Goal: Use online tool/utility: Use online tool/utility

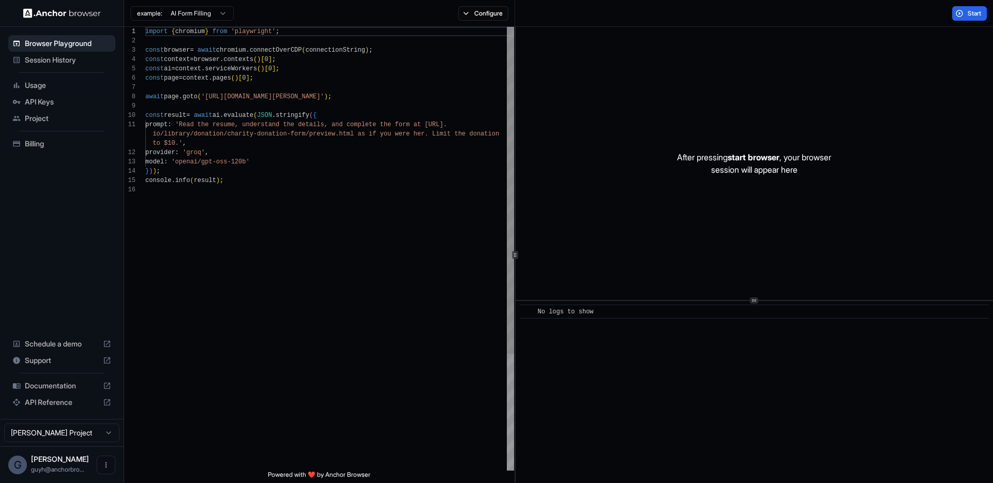
click at [340, 86] on div "import { chromium } from 'playwright' ; const browser = await chromium . connec…" at bounding box center [329, 328] width 369 height 602
drag, startPoint x: 355, startPoint y: 96, endPoint x: 208, endPoint y: 98, distance: 146.9
click at [208, 98] on div "import { chromium } from 'playwright' ; const browser = await chromium . connec…" at bounding box center [329, 328] width 369 height 602
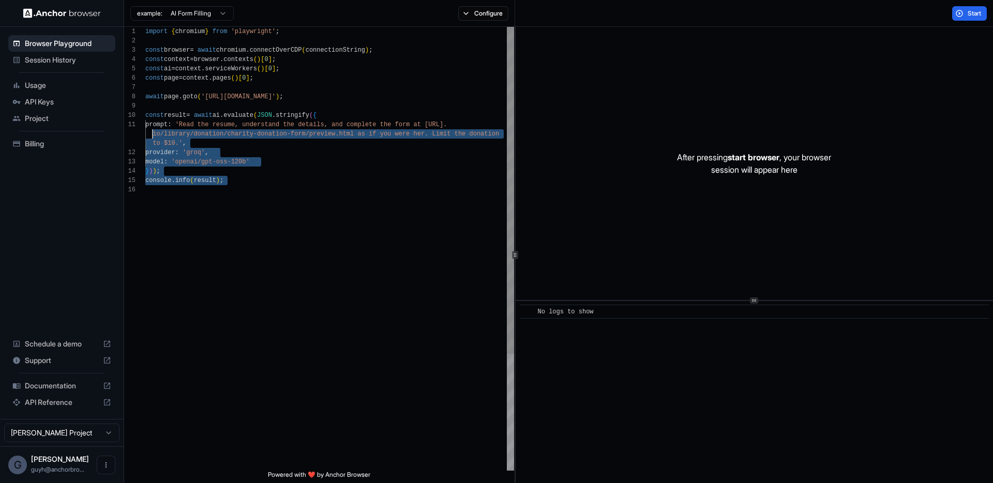
scroll to position [84, 0]
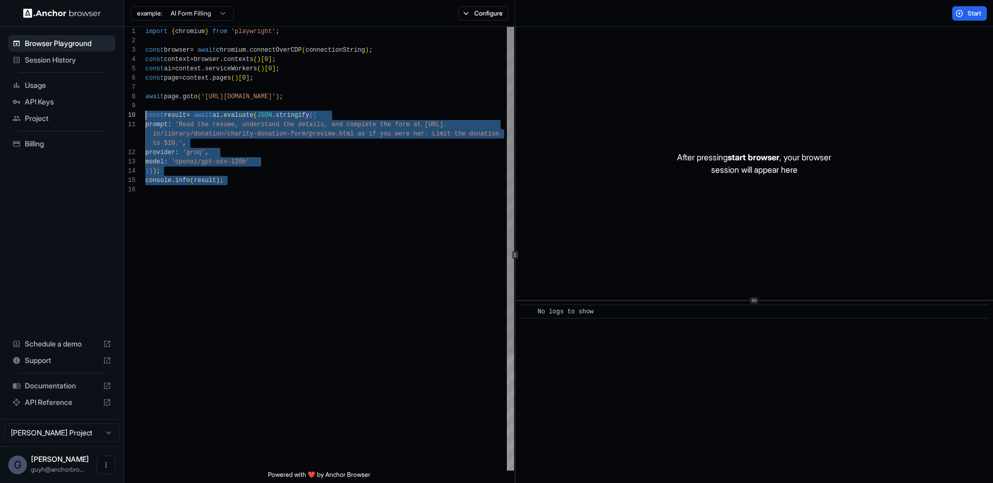
drag, startPoint x: 241, startPoint y: 212, endPoint x: 101, endPoint y: 114, distance: 170.4
click at [145, 114] on div "import { chromium } from 'playwright' ; const browser = await chromium . connec…" at bounding box center [329, 328] width 369 height 602
type textarea "**********"
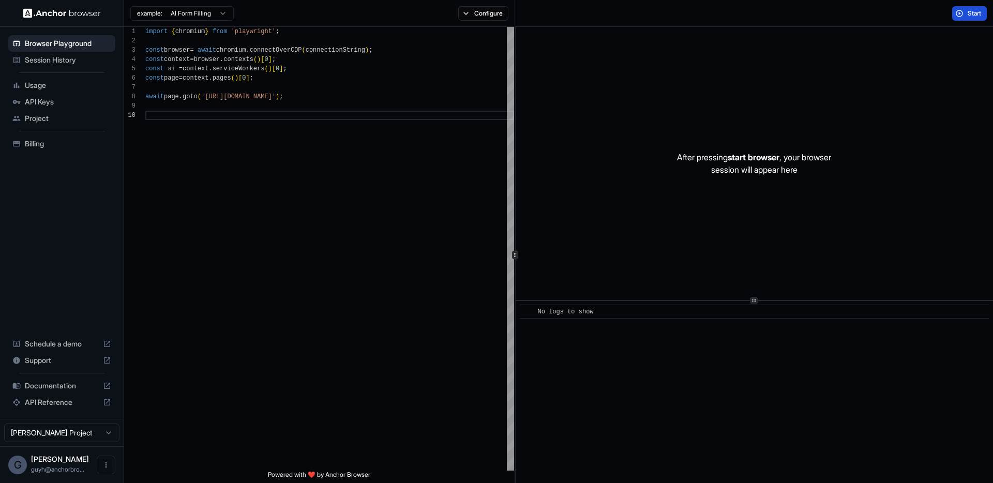
click at [976, 7] on button "Start" at bounding box center [969, 13] width 35 height 14
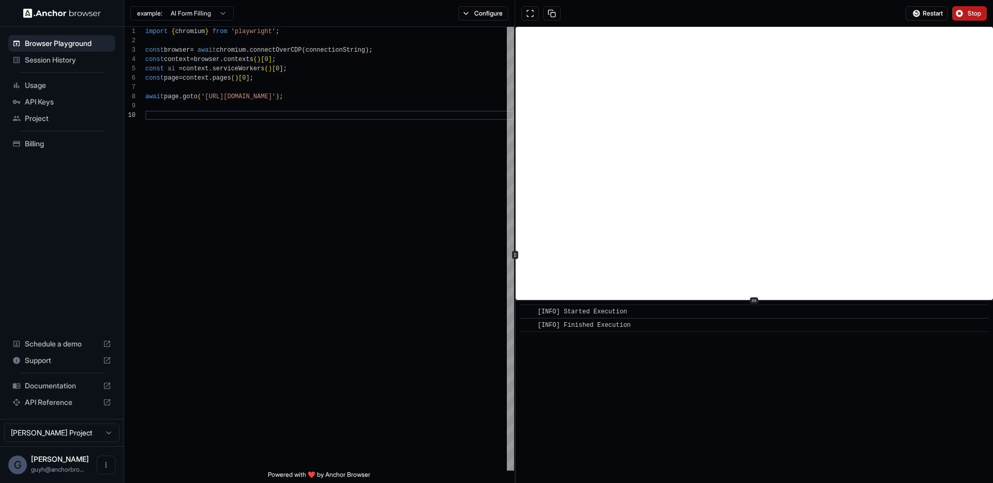
click at [976, 12] on span "Stop" at bounding box center [975, 13] width 14 height 8
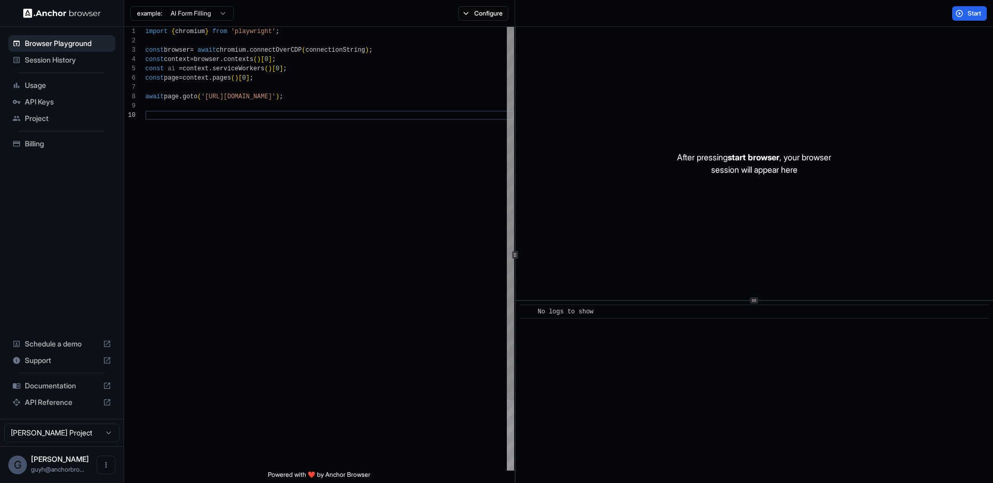
click at [388, 161] on div "import { chromium } from 'playwright' ; const browser = await chromium . connec…" at bounding box center [329, 291] width 369 height 528
